Goal: Information Seeking & Learning: Check status

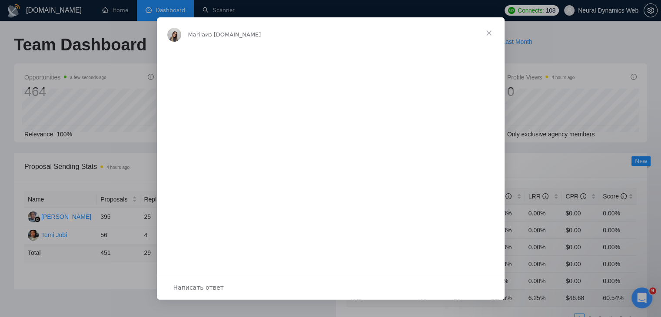
click at [488, 32] on span "Закрыть" at bounding box center [489, 32] width 31 height 31
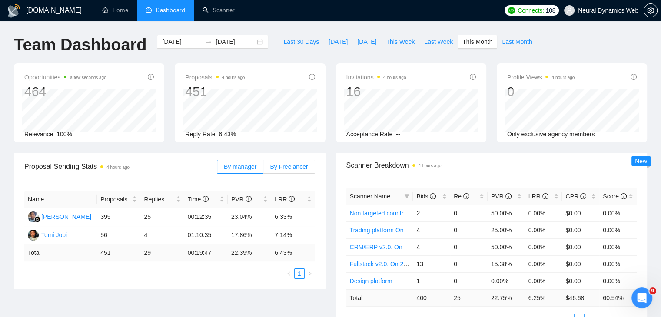
click at [288, 164] on span "By Freelancer" at bounding box center [289, 167] width 38 height 7
click at [264, 169] on input "By Freelancer" at bounding box center [264, 169] width 0 height 0
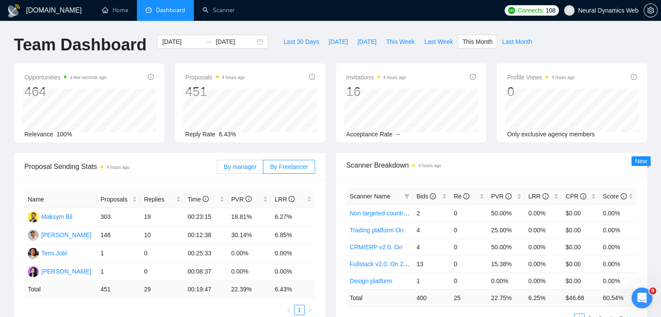
click at [229, 171] on label "By manager" at bounding box center [240, 167] width 47 height 14
click at [217, 169] on input "By manager" at bounding box center [217, 169] width 0 height 0
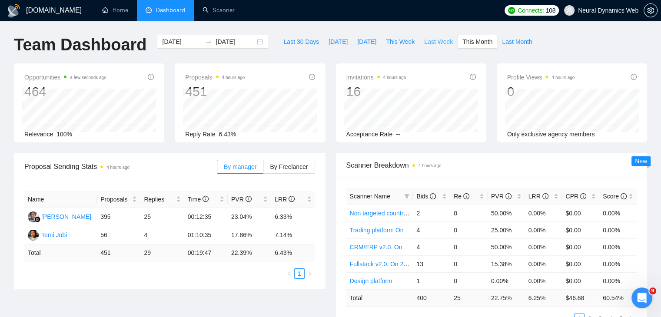
click at [432, 40] on span "Last Week" at bounding box center [438, 42] width 29 height 10
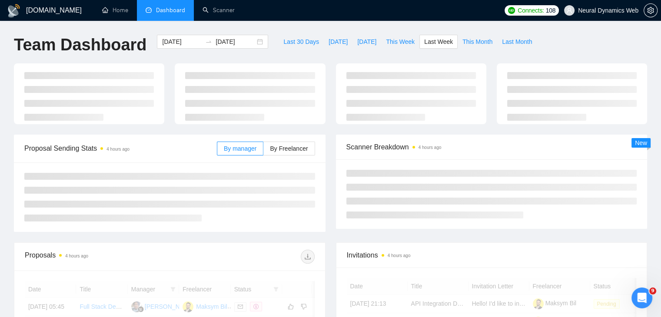
type input "[DATE]"
type input "2025-09-21"
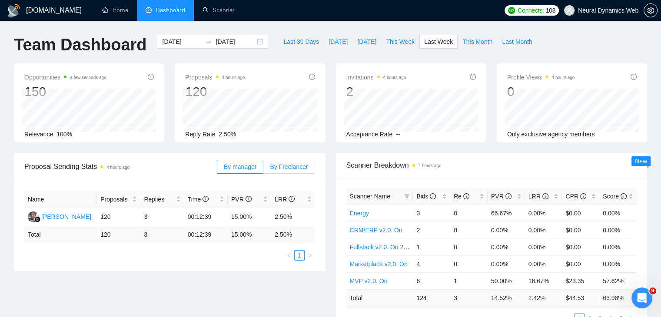
click at [280, 168] on span "By Freelancer" at bounding box center [289, 167] width 38 height 7
click at [264, 169] on input "By Freelancer" at bounding box center [264, 169] width 0 height 0
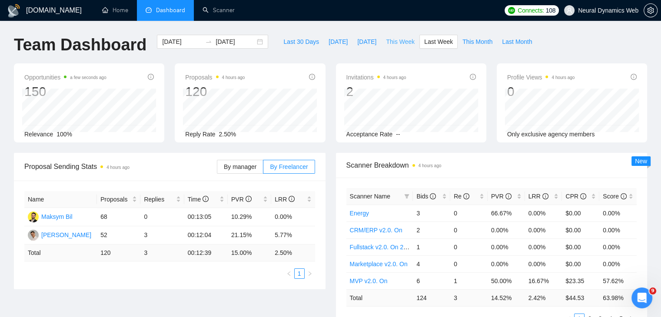
click at [404, 44] on span "This Week" at bounding box center [400, 42] width 29 height 10
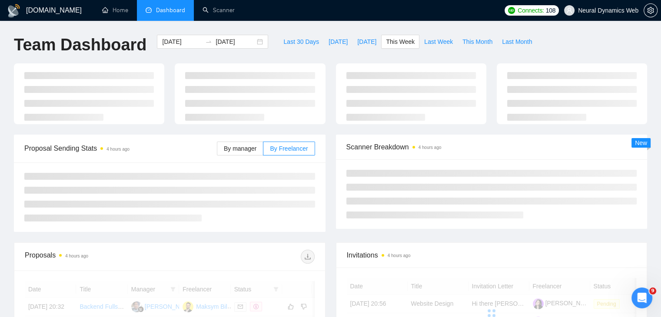
type input "2025-09-22"
type input "2025-09-28"
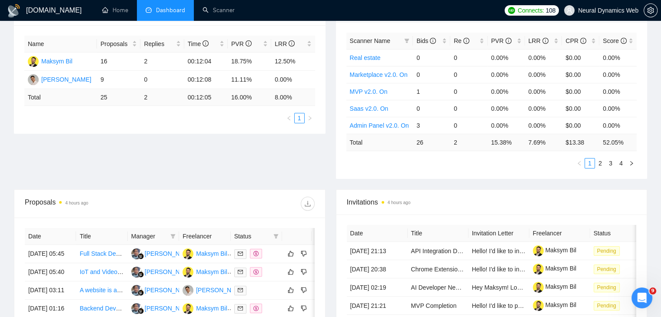
scroll to position [174, 0]
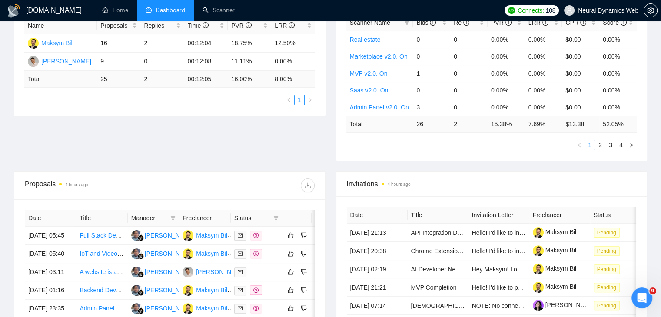
click at [244, 216] on span "Status" at bounding box center [252, 219] width 36 height 10
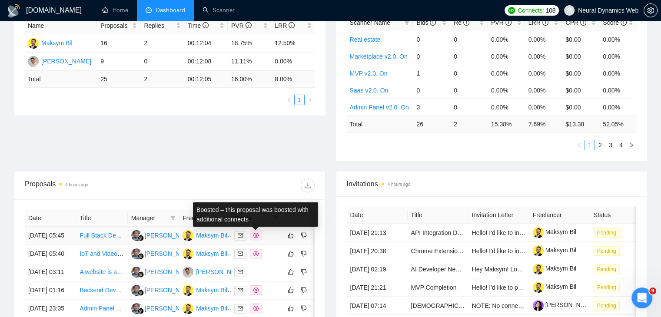
click at [267, 182] on div at bounding box center [242, 186] width 145 height 14
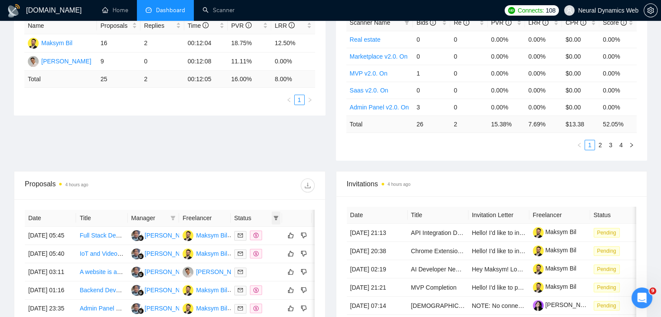
click at [277, 220] on span at bounding box center [276, 218] width 9 height 13
click at [258, 236] on span "Chat" at bounding box center [254, 234] width 42 height 10
checkbox input "true"
click at [240, 188] on div at bounding box center [242, 186] width 145 height 14
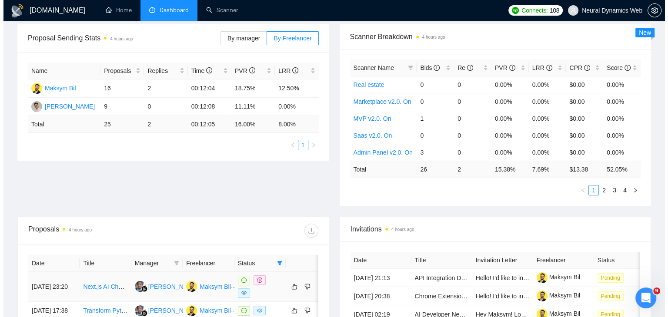
scroll to position [216, 0]
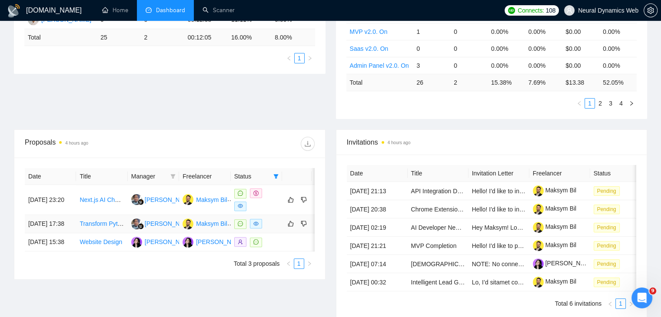
click at [99, 234] on td "Transform Python Tools into a Multi-User SaaS Platform" at bounding box center [101, 224] width 51 height 18
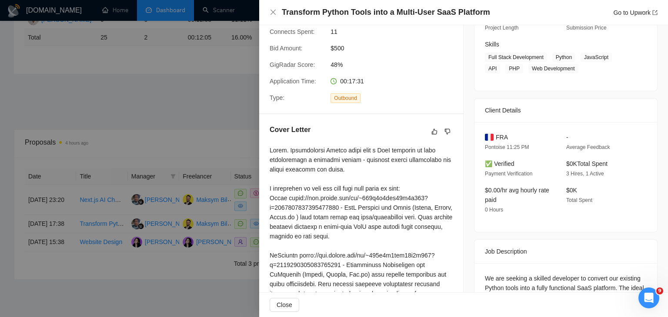
scroll to position [130, 0]
click at [181, 122] on div at bounding box center [334, 158] width 668 height 317
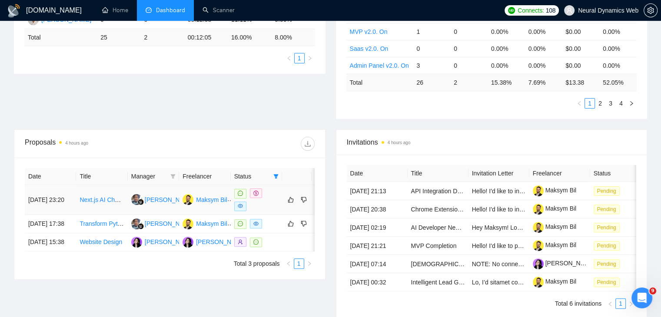
click at [103, 204] on td "Next.js AI Chatbot Setup for Sports Use Case" at bounding box center [101, 200] width 51 height 30
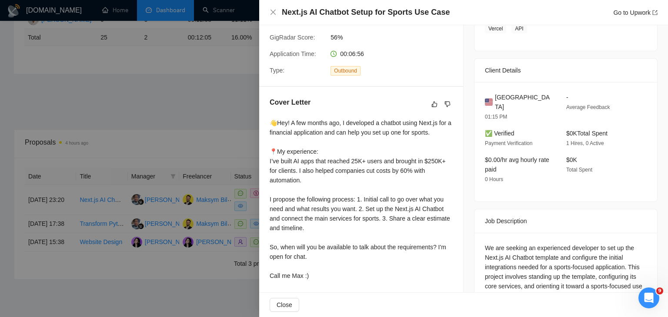
scroll to position [174, 0]
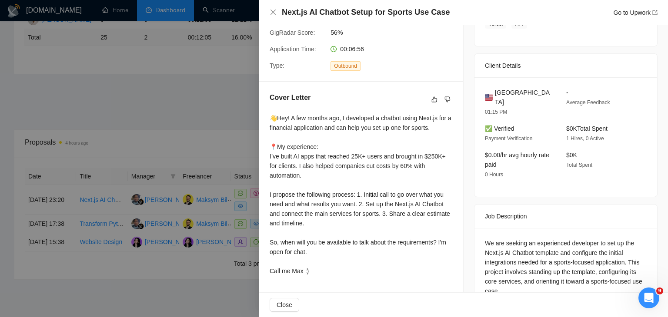
click at [200, 134] on div at bounding box center [334, 158] width 668 height 317
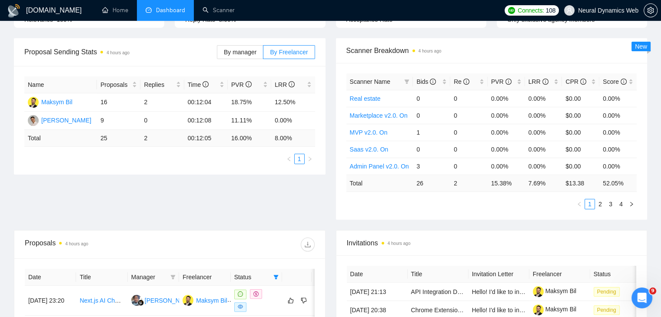
scroll to position [0, 0]
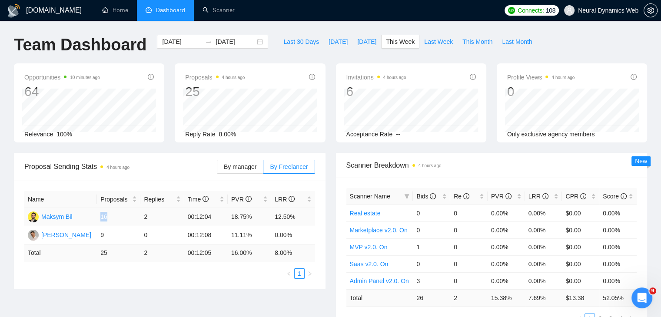
drag, startPoint x: 106, startPoint y: 218, endPoint x: 96, endPoint y: 219, distance: 10.0
click at [96, 219] on tr "Maksym Bil 16 2 00:12:04 18.75% 12.50%" at bounding box center [169, 217] width 291 height 18
click at [115, 269] on ul "1" at bounding box center [169, 274] width 291 height 10
